Goal: Information Seeking & Learning: Learn about a topic

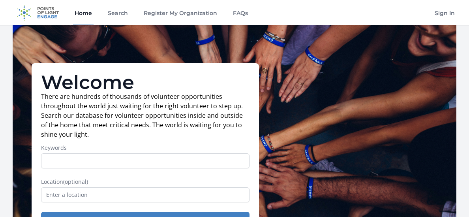
scroll to position [52, 0]
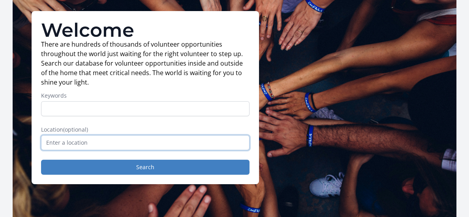
click at [89, 140] on input "text" at bounding box center [145, 142] width 208 height 15
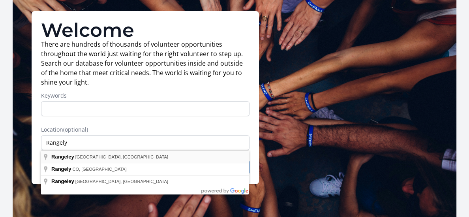
type input "Rangeley, [GEOGRAPHIC_DATA], [GEOGRAPHIC_DATA]"
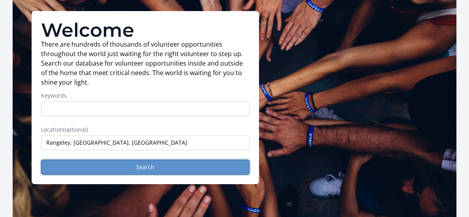
click at [128, 162] on button "Search" at bounding box center [145, 166] width 208 height 15
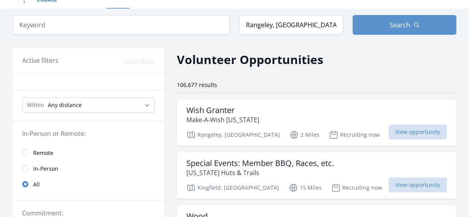
scroll to position [17, 0]
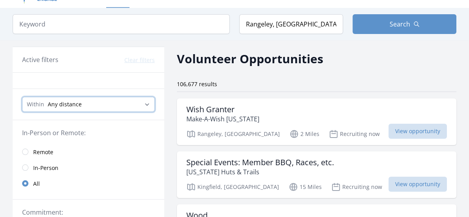
click at [147, 103] on select "Any distance , 5 Miles , 20 Miles , 50 Miles , 100 Miles" at bounding box center [88, 104] width 133 height 15
select select "32186"
click at [22, 97] on select "Any distance , 5 Miles , 20 Miles , 50 Miles , 100 Miles" at bounding box center [88, 104] width 133 height 15
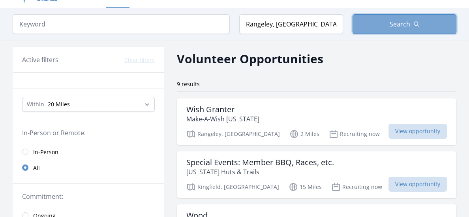
click at [388, 21] on button "Search" at bounding box center [404, 24] width 104 height 20
click at [389, 21] on button "Search" at bounding box center [404, 24] width 104 height 20
click at [397, 26] on span "Search" at bounding box center [399, 23] width 21 height 9
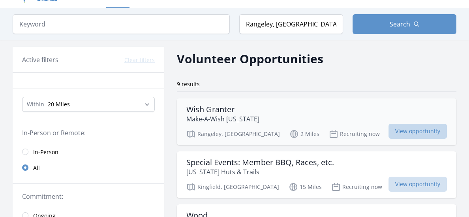
click at [388, 132] on span "View opportunity" at bounding box center [417, 130] width 58 height 15
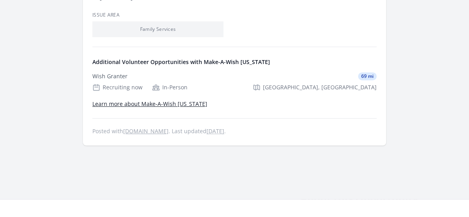
scroll to position [351, 0]
click at [174, 99] on link "Learn more about Make-A-Wish Maine" at bounding box center [149, 102] width 115 height 7
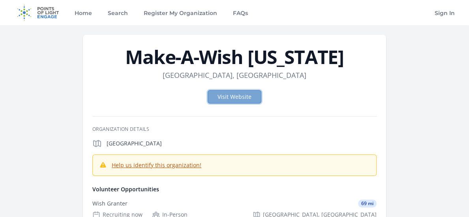
click at [250, 98] on link "Visit Website" at bounding box center [234, 96] width 54 height 13
